Goal: Entertainment & Leisure: Consume media (video, audio)

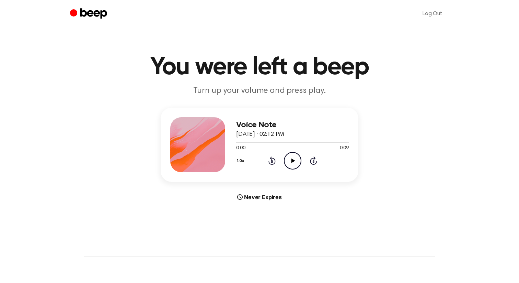
click at [297, 162] on icon "Play Audio" at bounding box center [293, 161] width 18 height 18
click at [291, 157] on icon "Play Audio" at bounding box center [293, 161] width 18 height 18
click at [287, 156] on icon "Play Audio" at bounding box center [293, 161] width 18 height 18
